Goal: Task Accomplishment & Management: Manage account settings

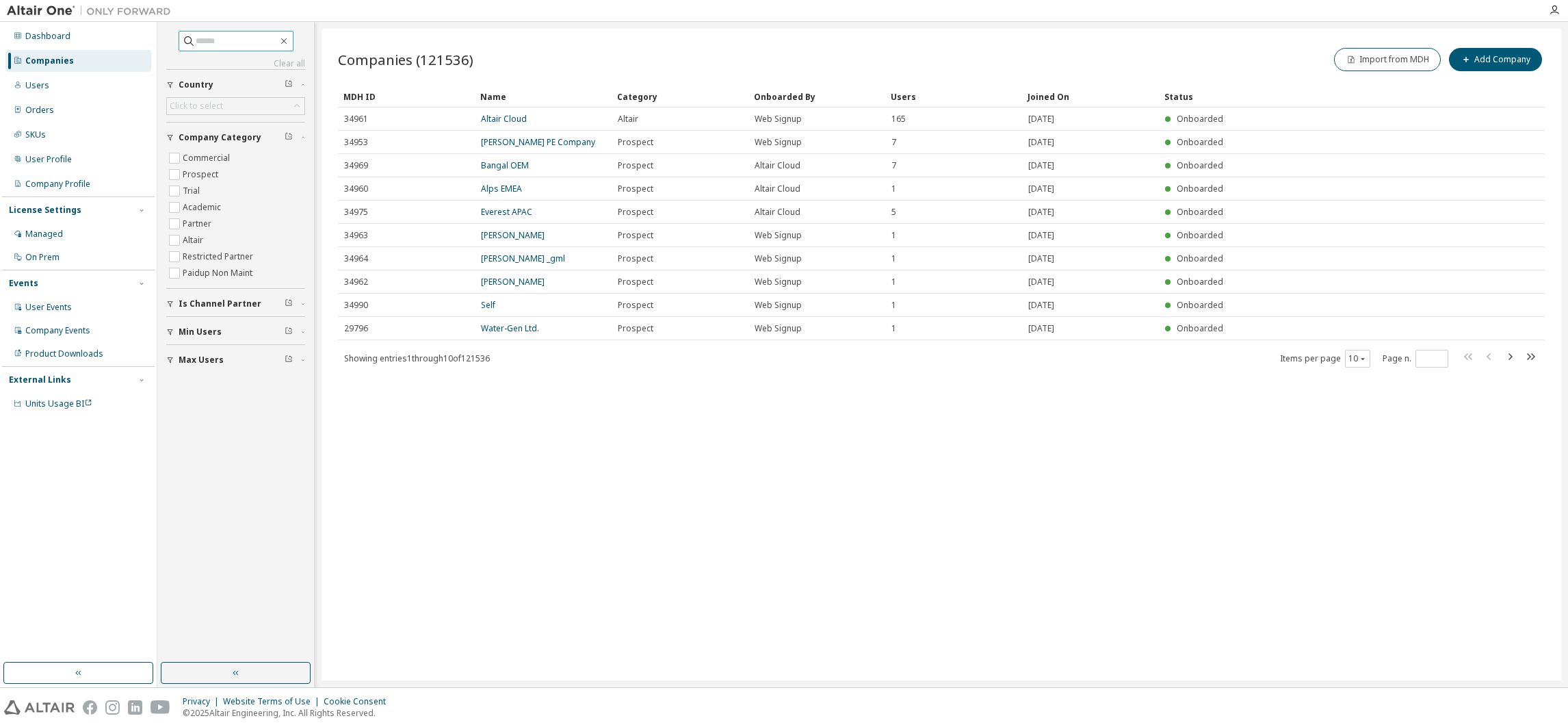
click at [209, 36] on input "text" at bounding box center [237, 41] width 82 height 14
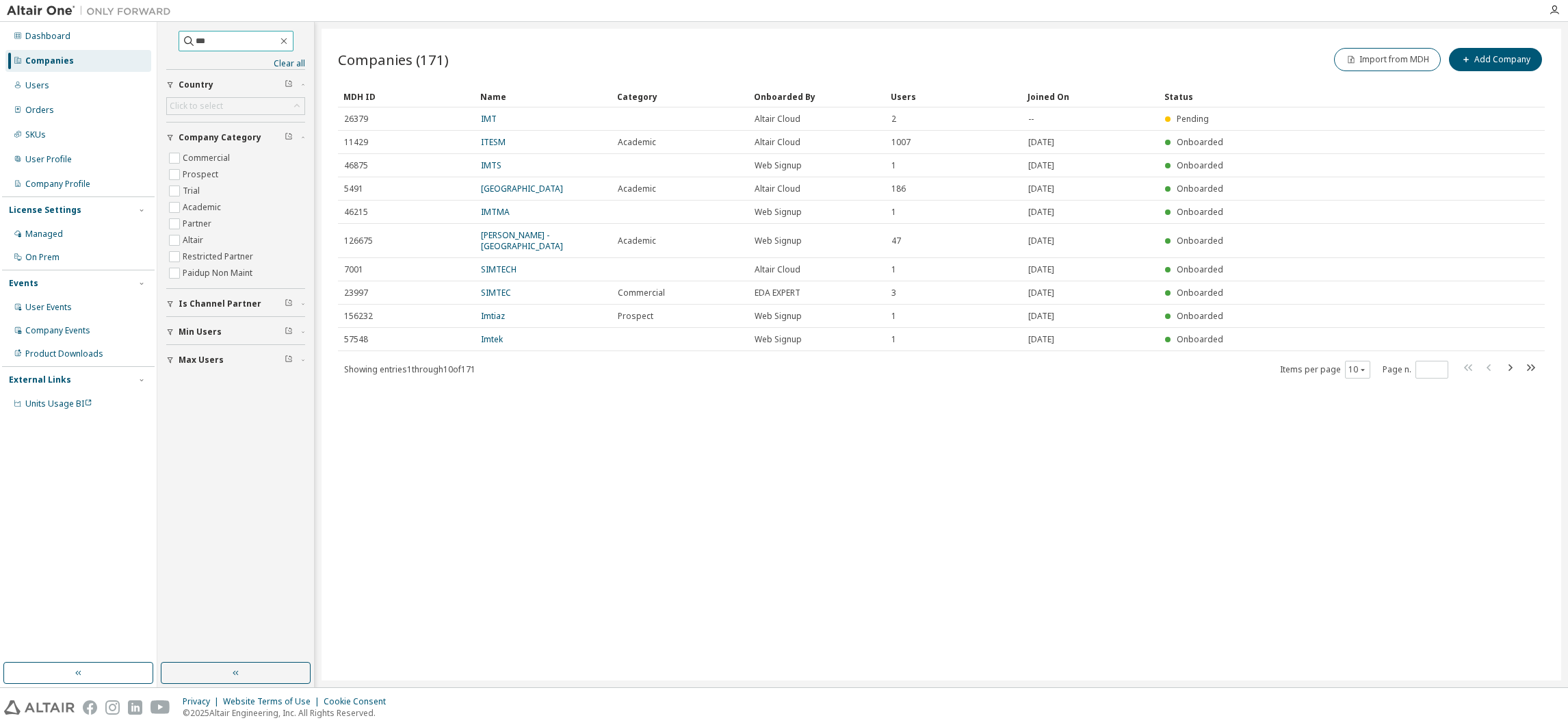
click at [225, 38] on input "***" at bounding box center [237, 41] width 82 height 14
type input "********"
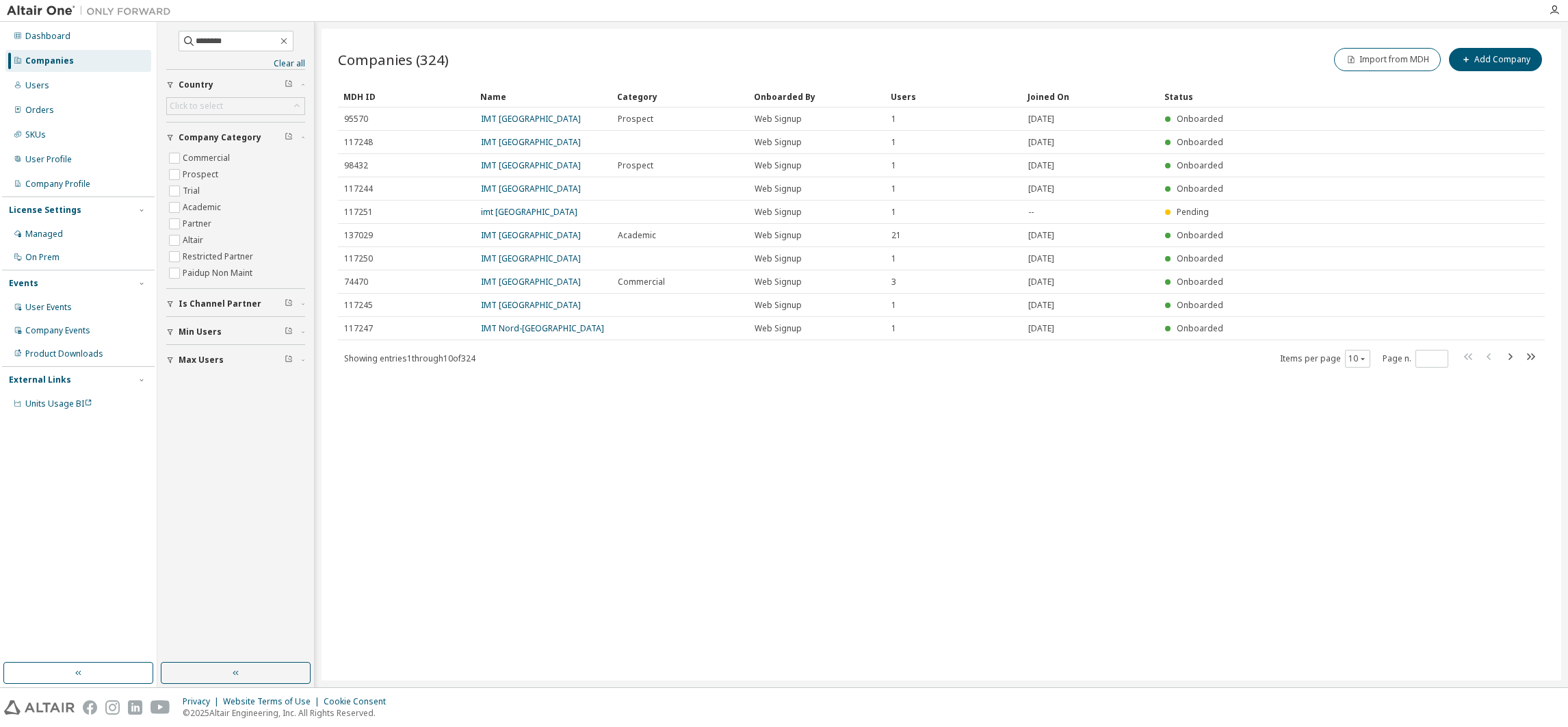
click at [501, 282] on link "IMT [GEOGRAPHIC_DATA]" at bounding box center [531, 282] width 100 height 12
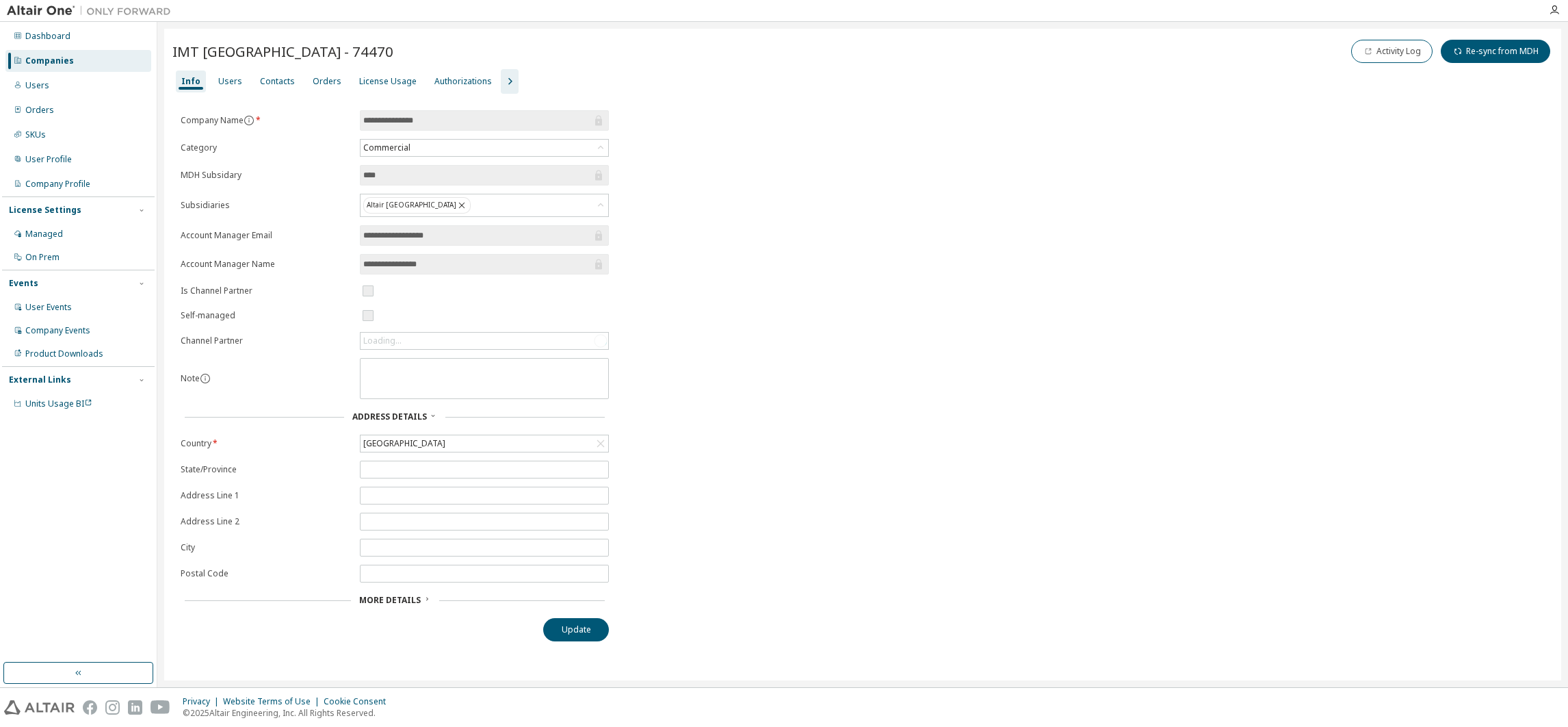
click at [383, 605] on span "More Details" at bounding box center [390, 599] width 62 height 12
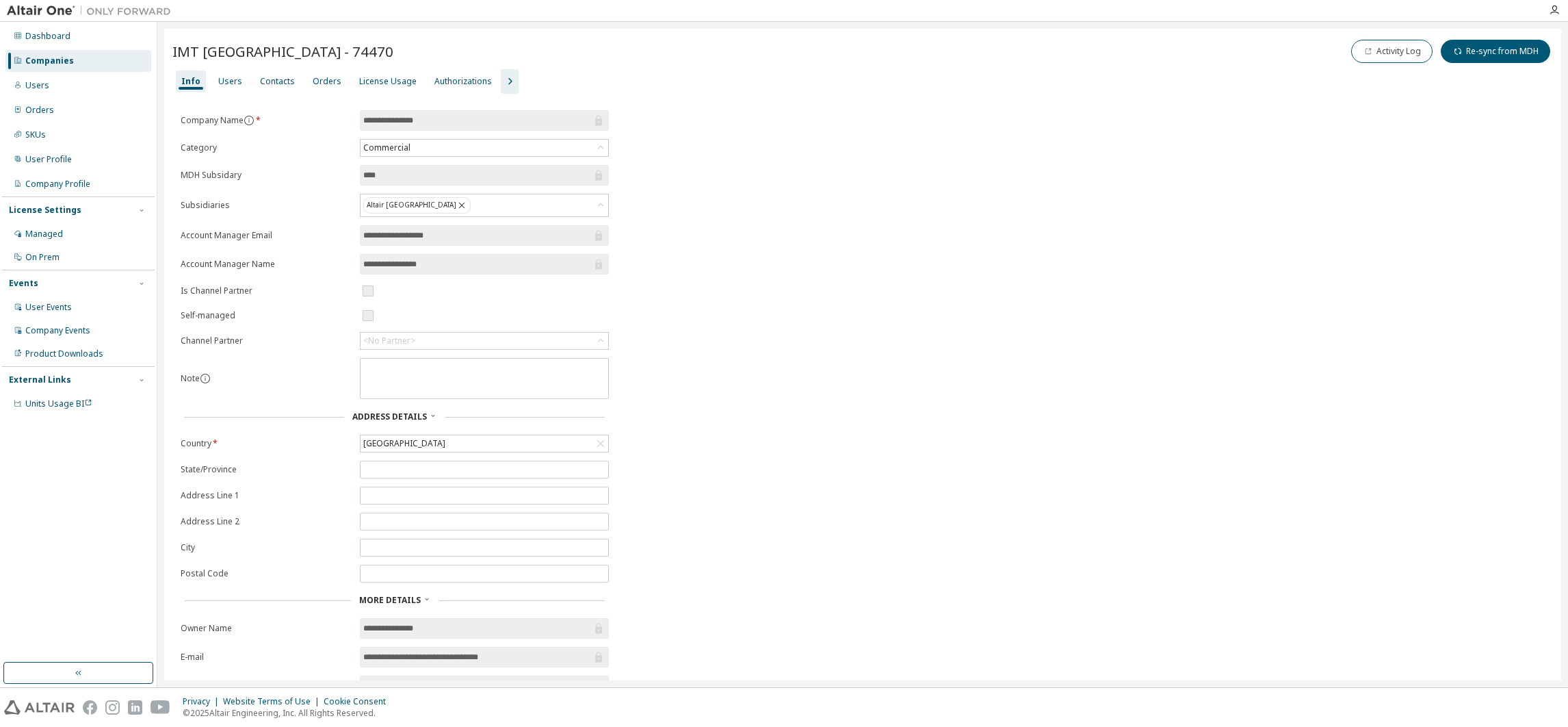
click at [388, 77] on div "License Usage" at bounding box center [388, 82] width 58 height 11
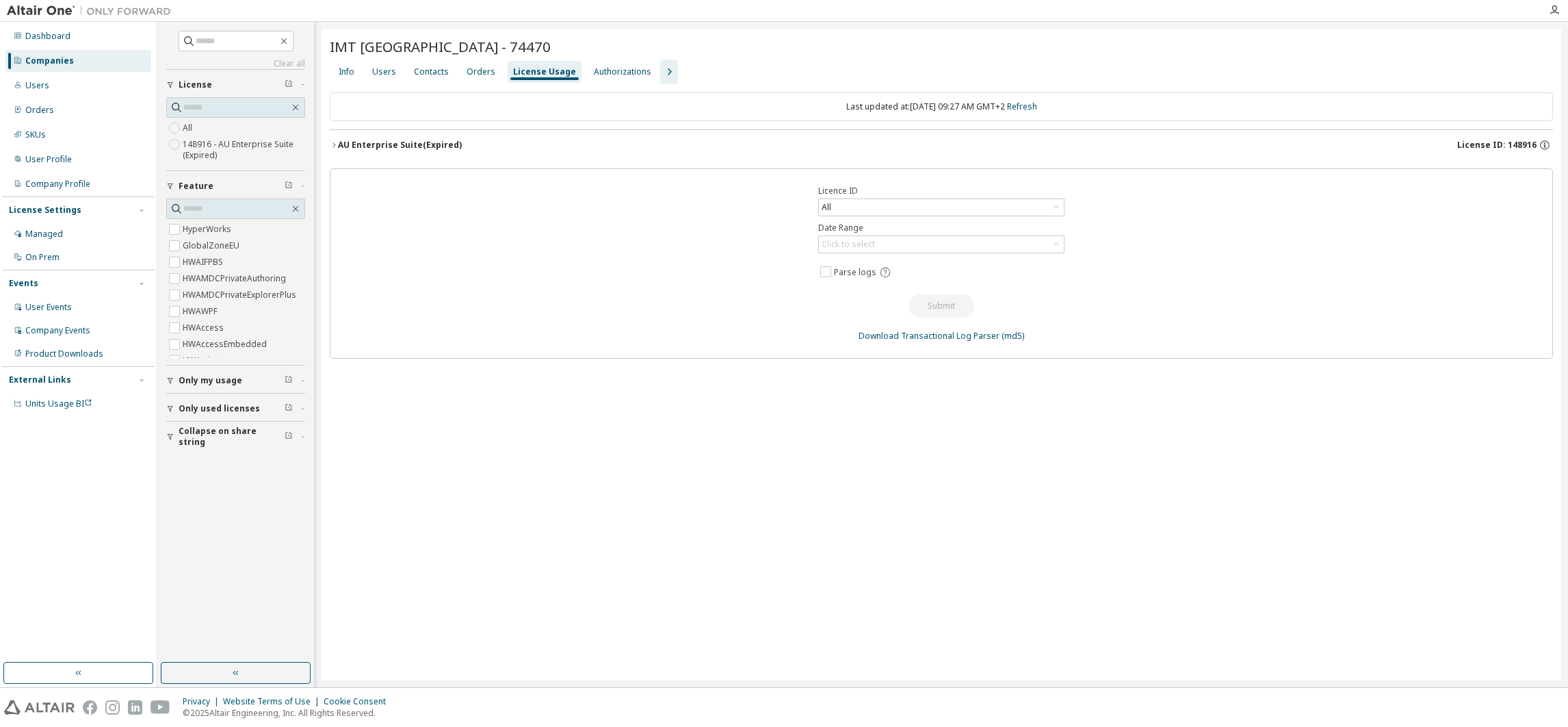
click at [334, 147] on icon "button" at bounding box center [334, 145] width 8 height 8
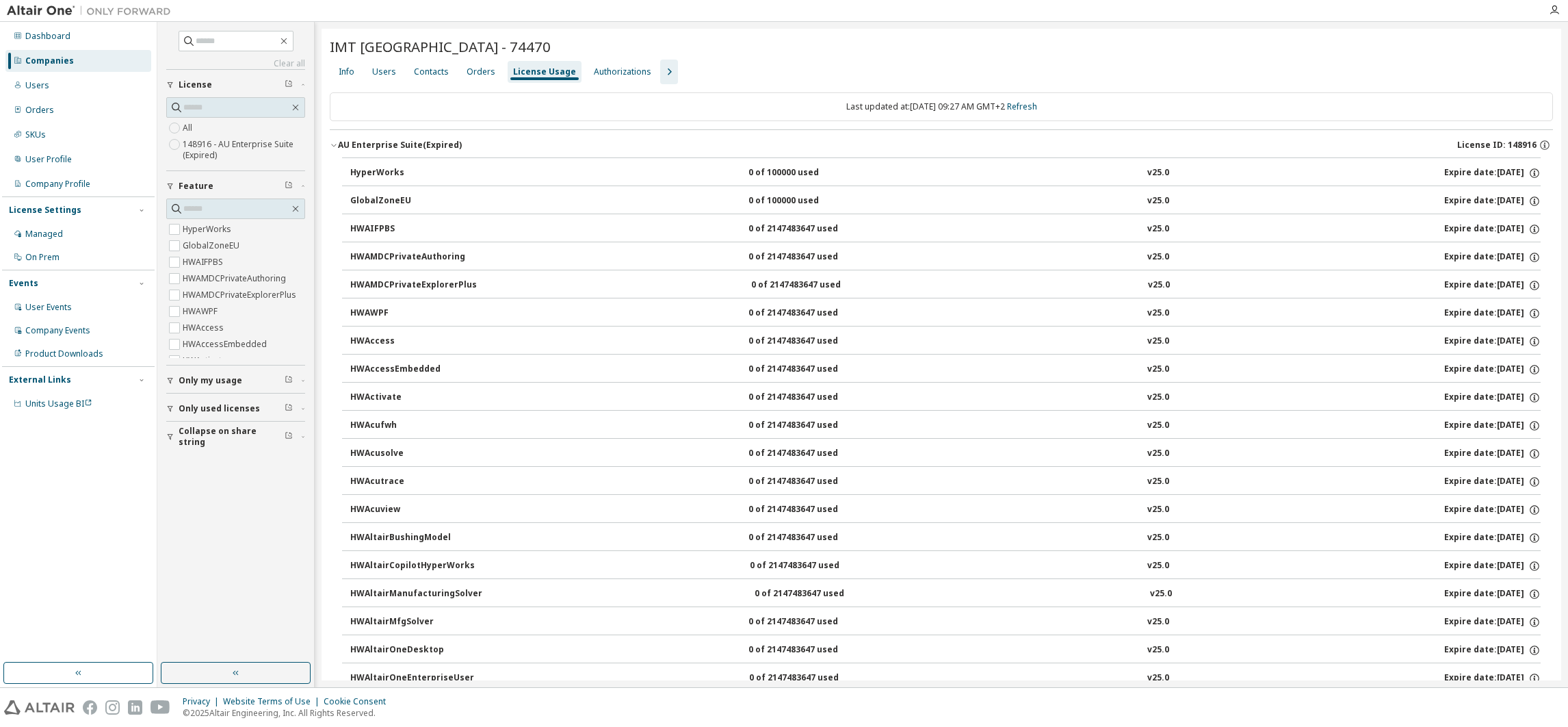
click at [385, 67] on div "Users" at bounding box center [384, 72] width 24 height 11
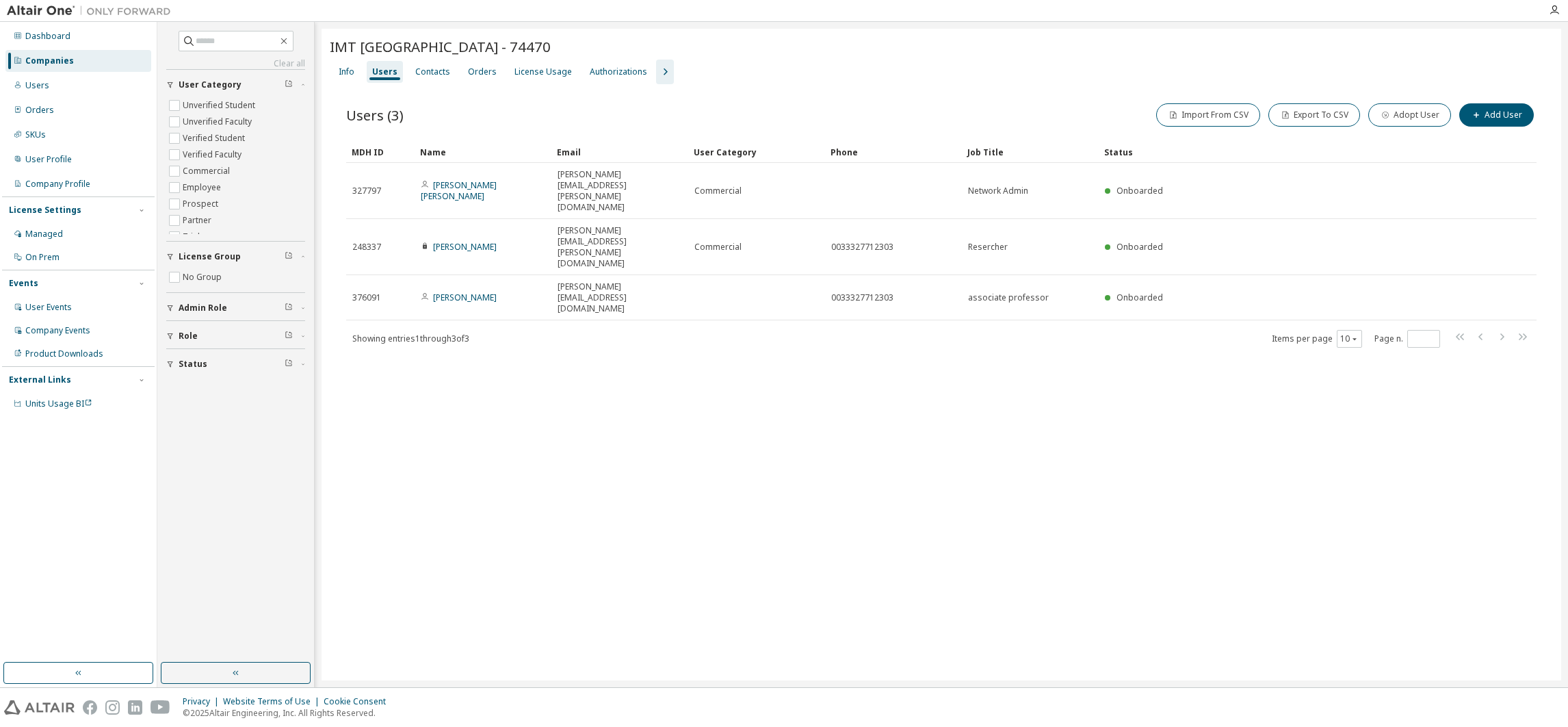
click at [454, 220] on td "[PERSON_NAME]" at bounding box center [483, 247] width 137 height 56
click at [451, 241] on link "[PERSON_NAME]" at bounding box center [464, 246] width 63 height 12
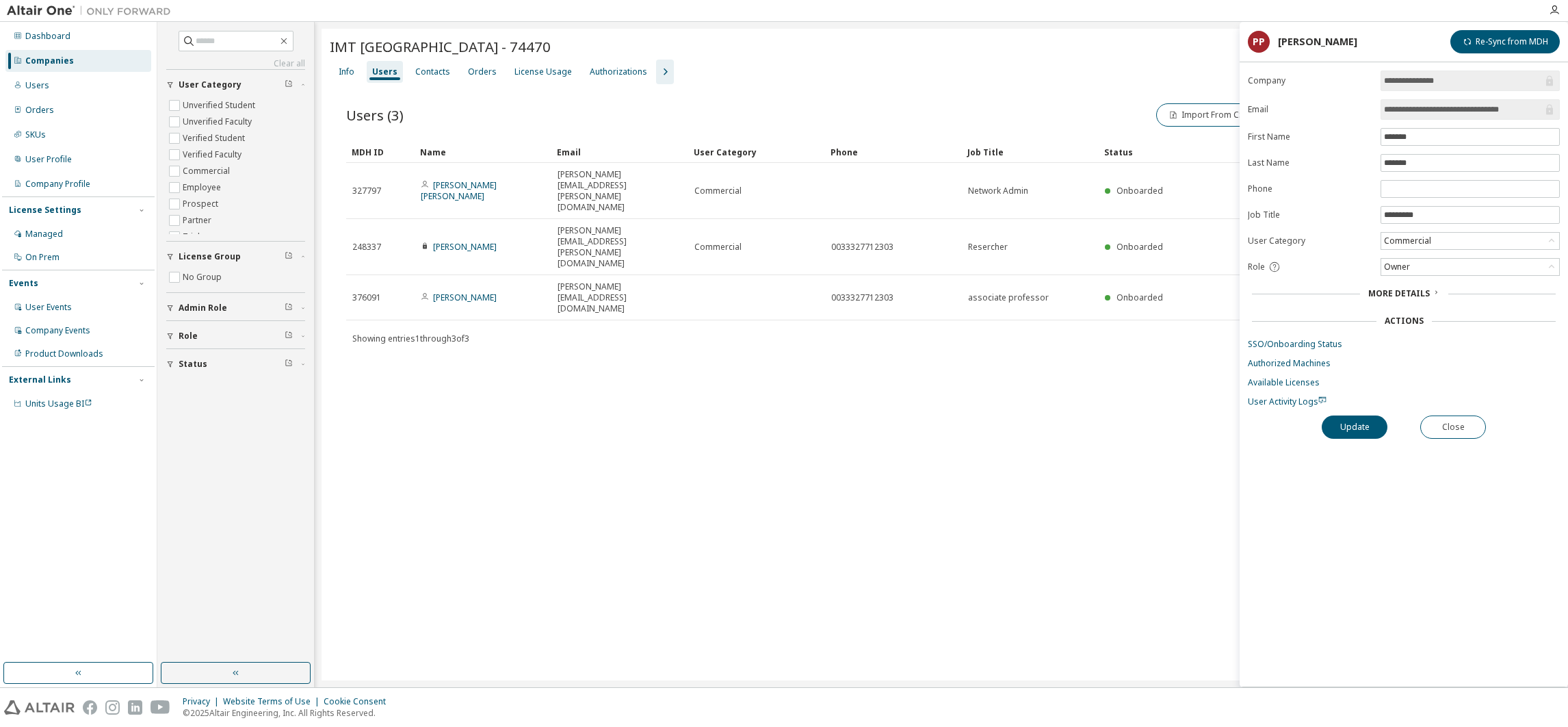
click at [1274, 347] on link "SSO/Onboarding Status" at bounding box center [1404, 344] width 312 height 11
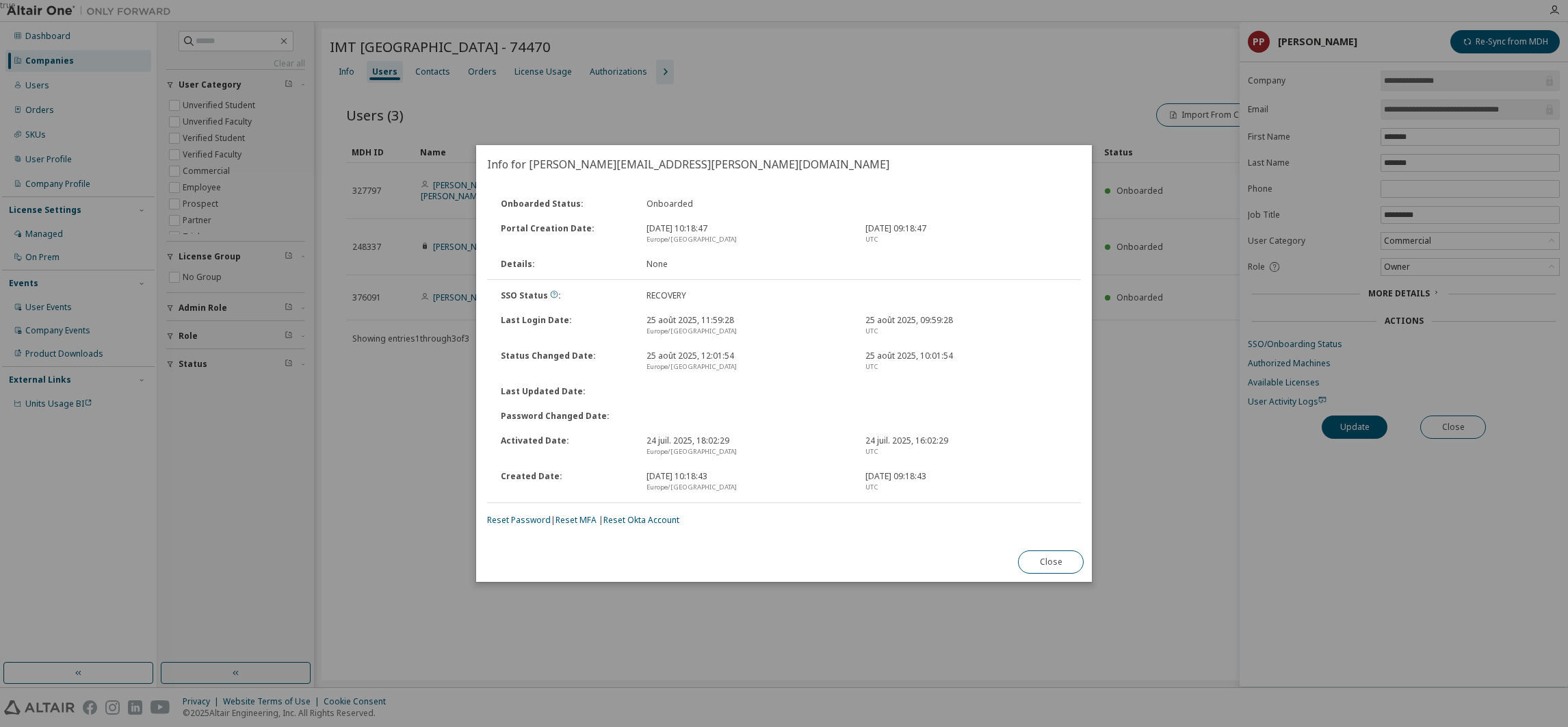
click at [17, 159] on div "true" at bounding box center [784, 364] width 1568 height 727
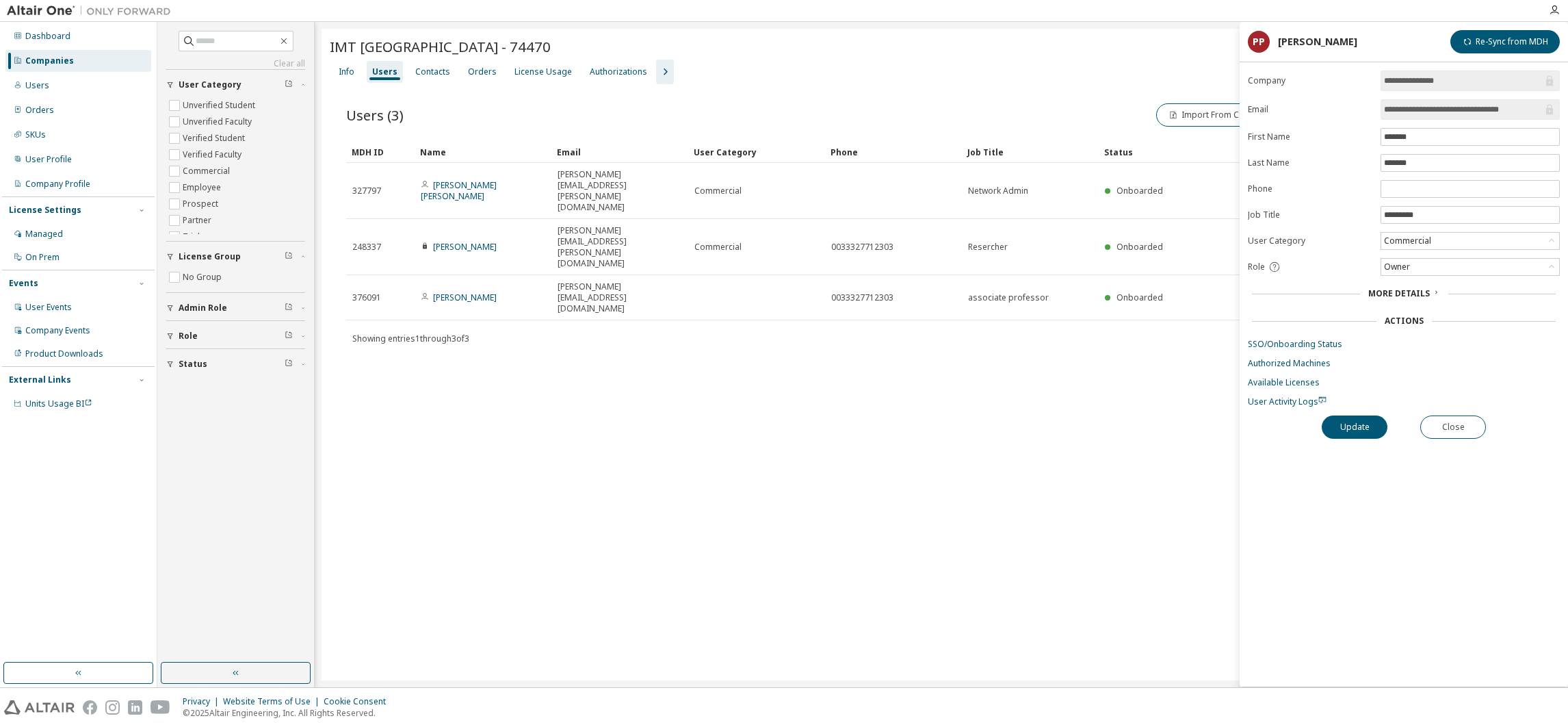
click at [1374, 585] on div "**********" at bounding box center [1404, 379] width 328 height 616
click at [1319, 339] on link "SSO/Onboarding Status" at bounding box center [1404, 344] width 312 height 11
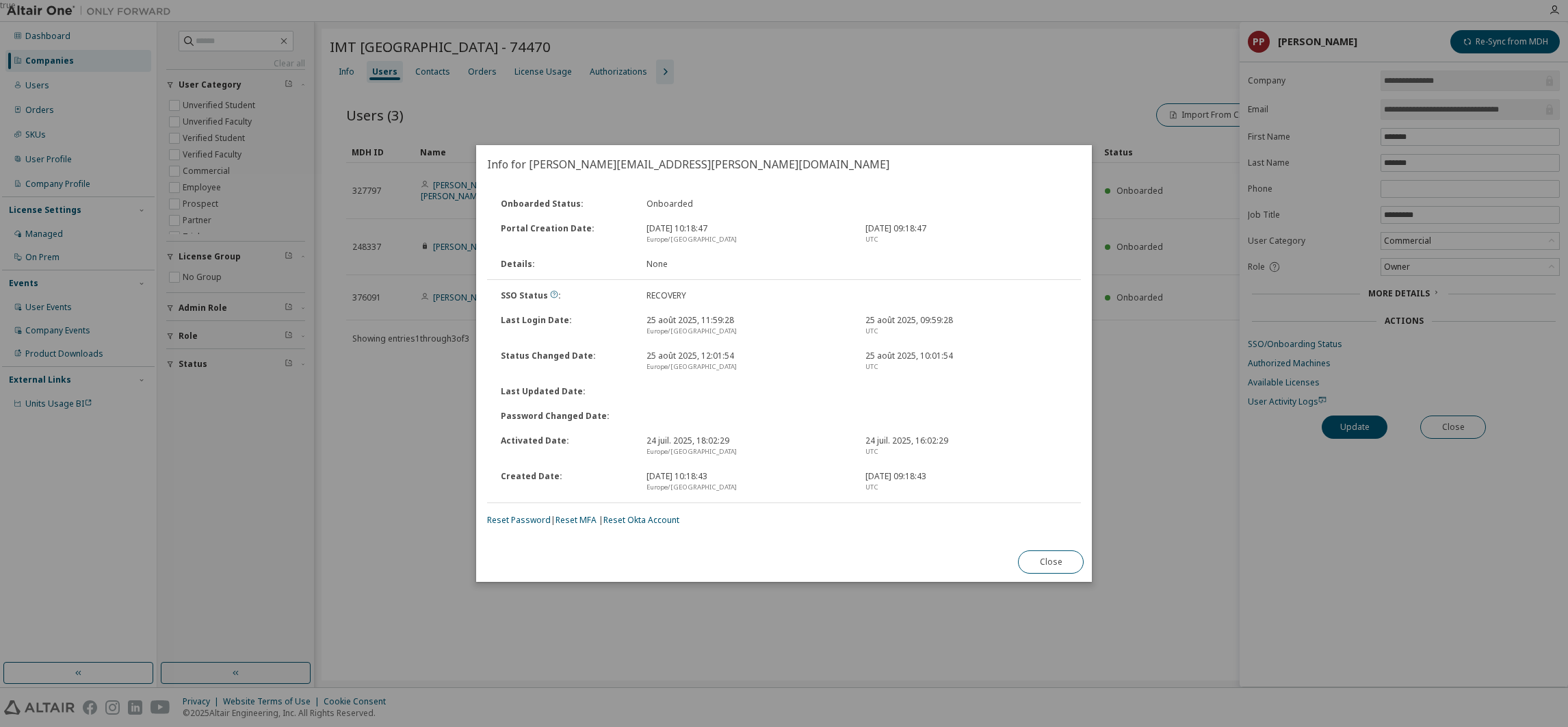
click at [528, 514] on link "Reset Password" at bounding box center [518, 520] width 63 height 12
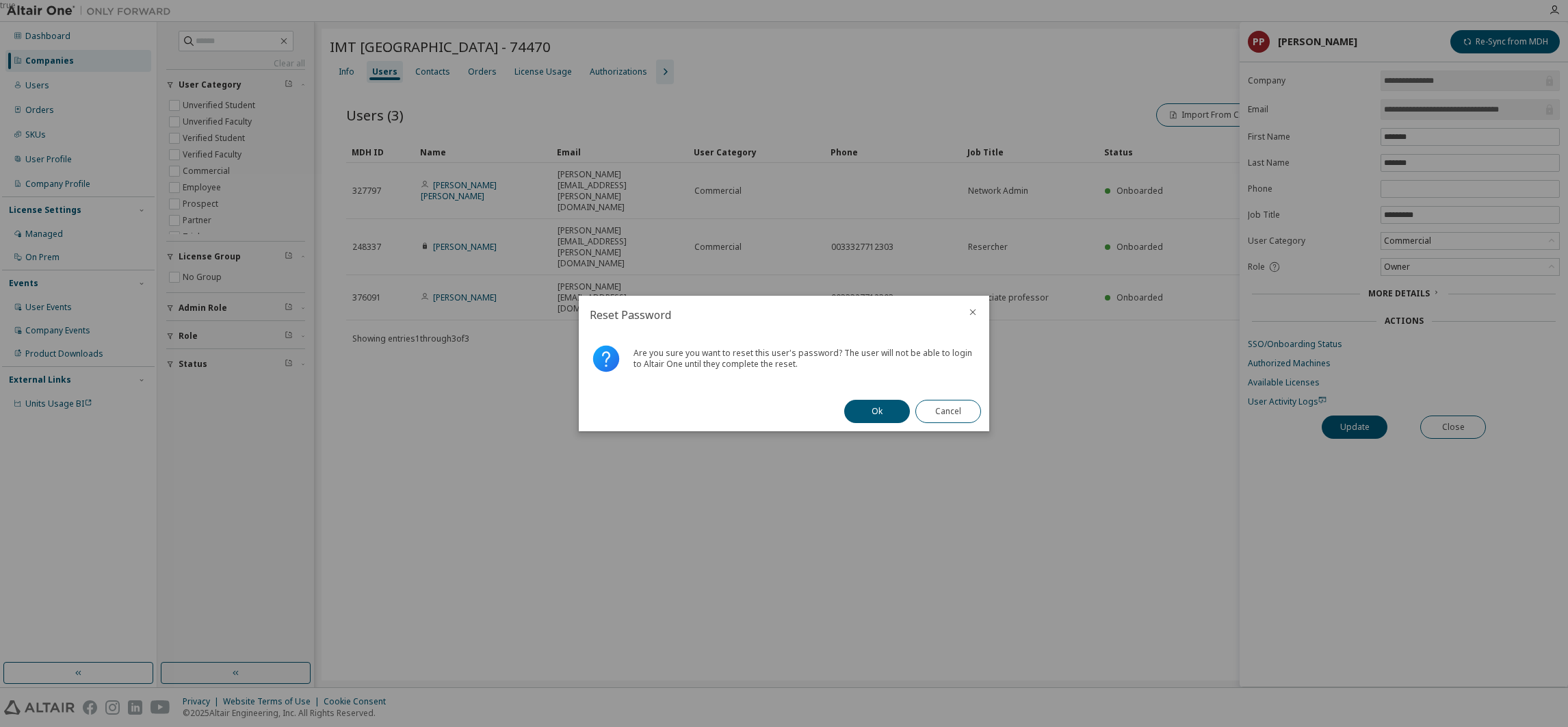
click at [873, 408] on button "Ok" at bounding box center [877, 411] width 66 height 23
click at [950, 417] on button "Close" at bounding box center [948, 411] width 66 height 23
